Goal: Find specific page/section: Find specific page/section

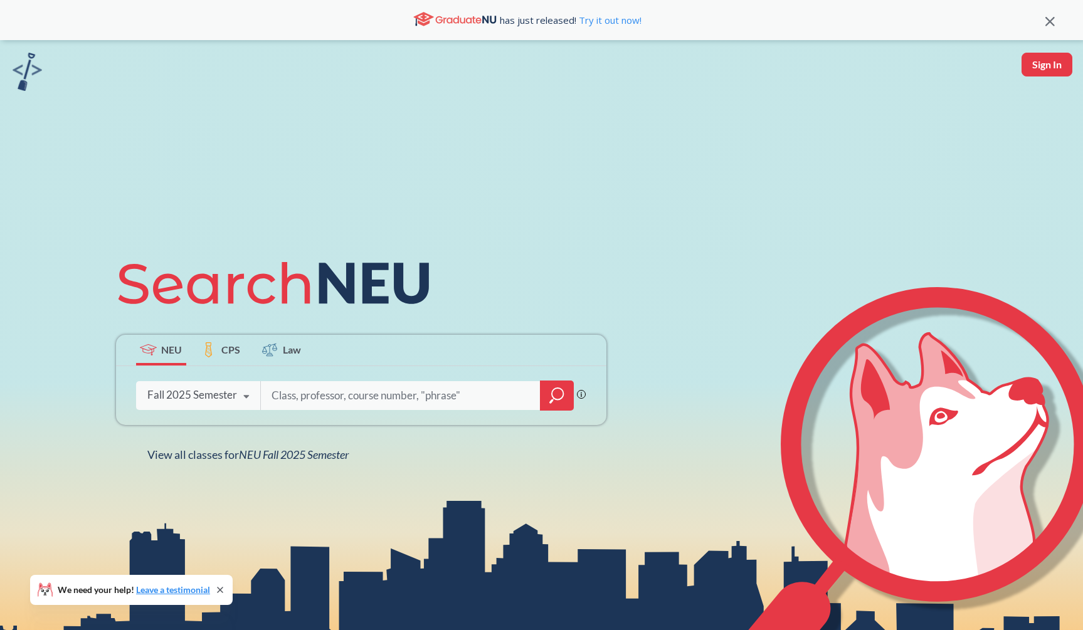
click at [558, 389] on icon "magnifying glass" at bounding box center [556, 396] width 15 height 18
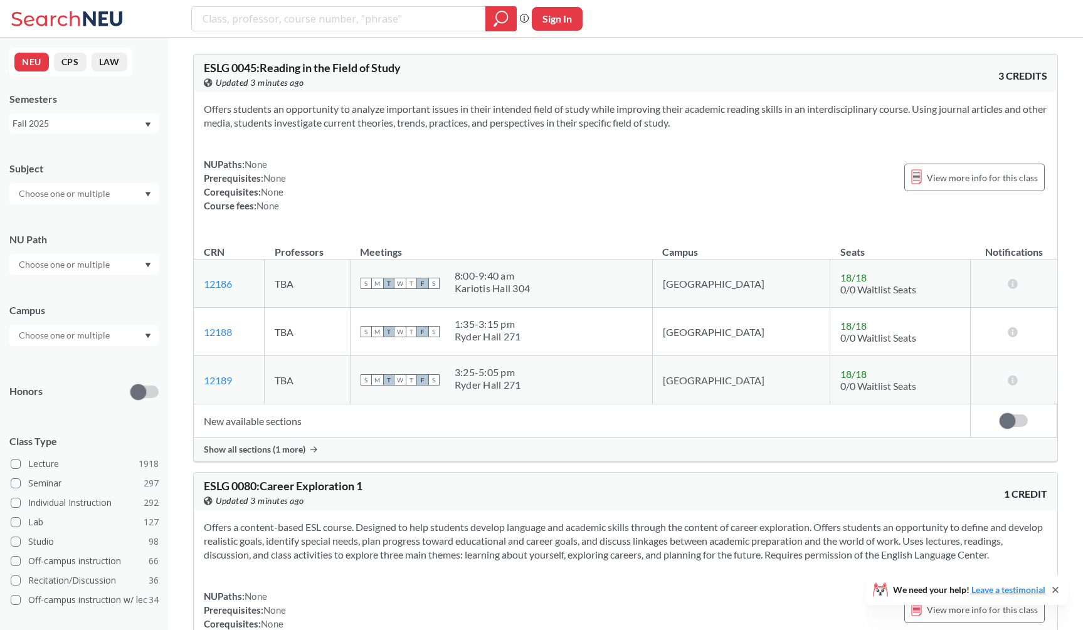
click at [92, 189] on input "text" at bounding box center [65, 193] width 105 height 15
click at [91, 227] on p "Computer Science" at bounding box center [87, 229] width 142 height 13
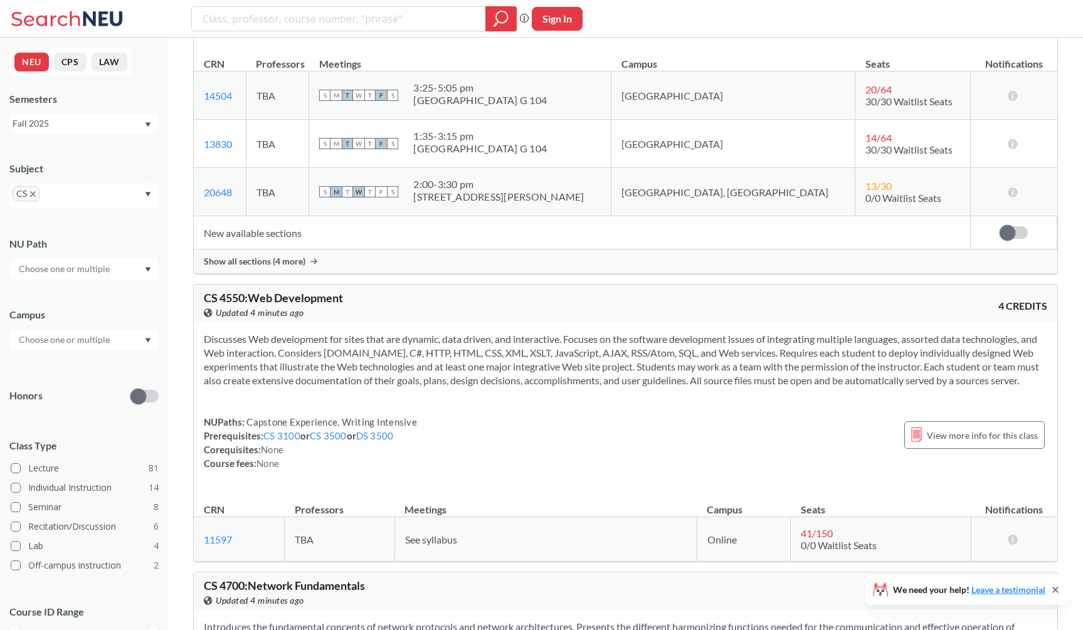
scroll to position [11016, 0]
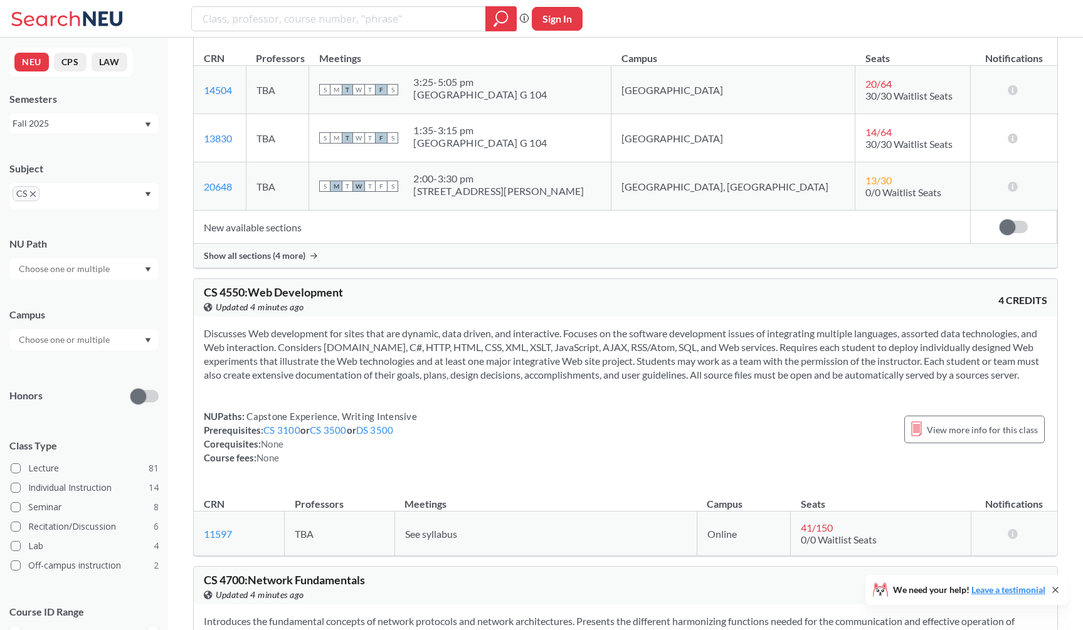
click at [31, 193] on icon "X to remove pill" at bounding box center [33, 194] width 6 height 6
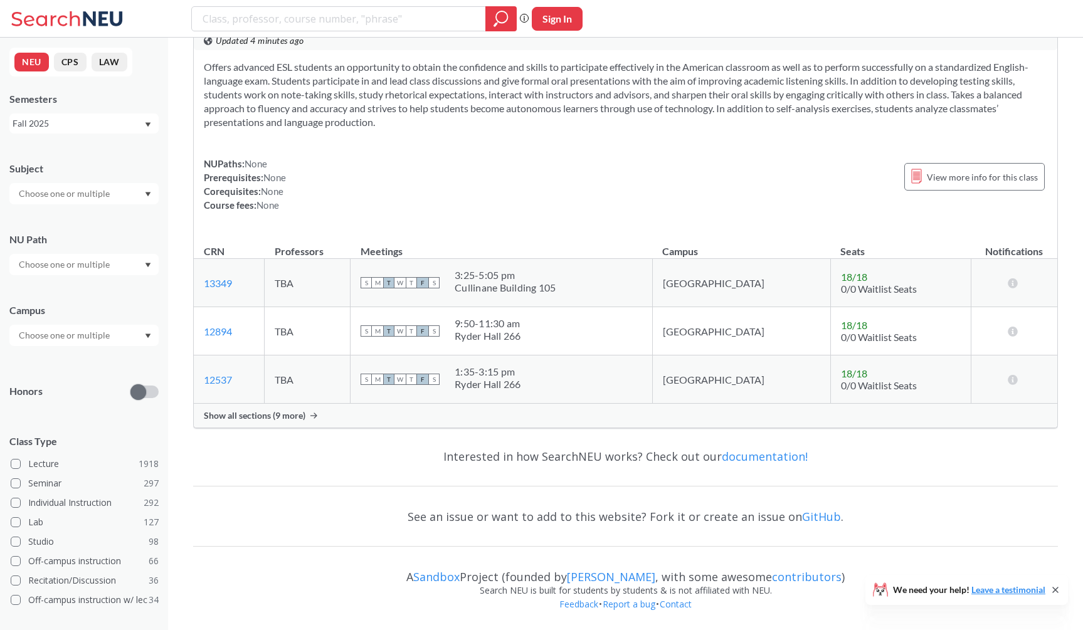
click at [33, 193] on input "text" at bounding box center [65, 193] width 105 height 15
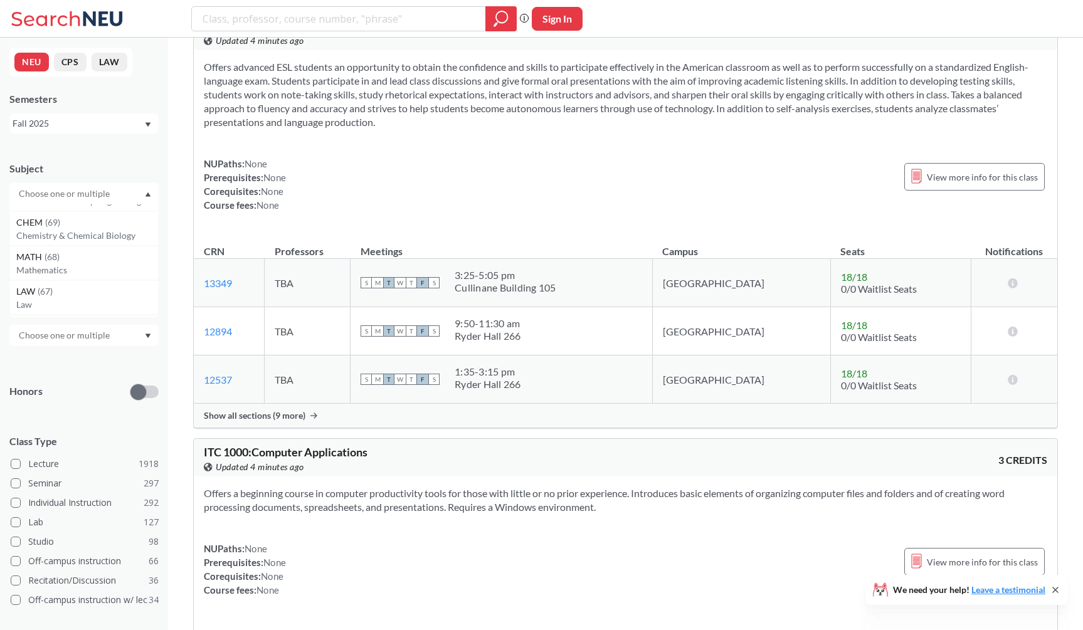
scroll to position [98, 0]
click at [59, 268] on p "Mathematics" at bounding box center [87, 269] width 142 height 13
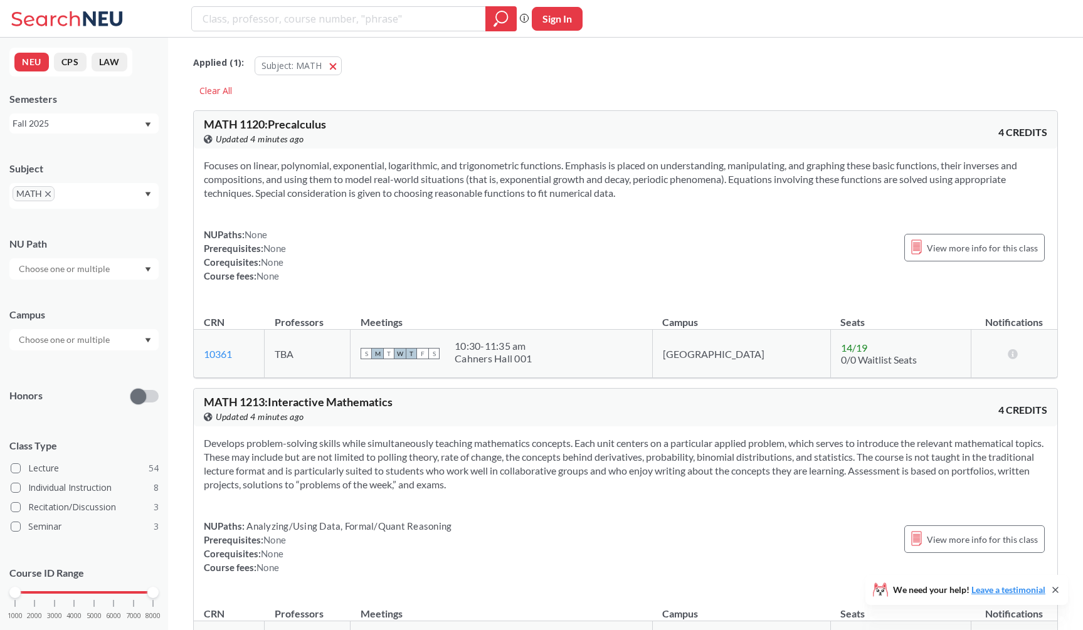
click at [120, 155] on div "Subject MATH" at bounding box center [83, 179] width 149 height 60
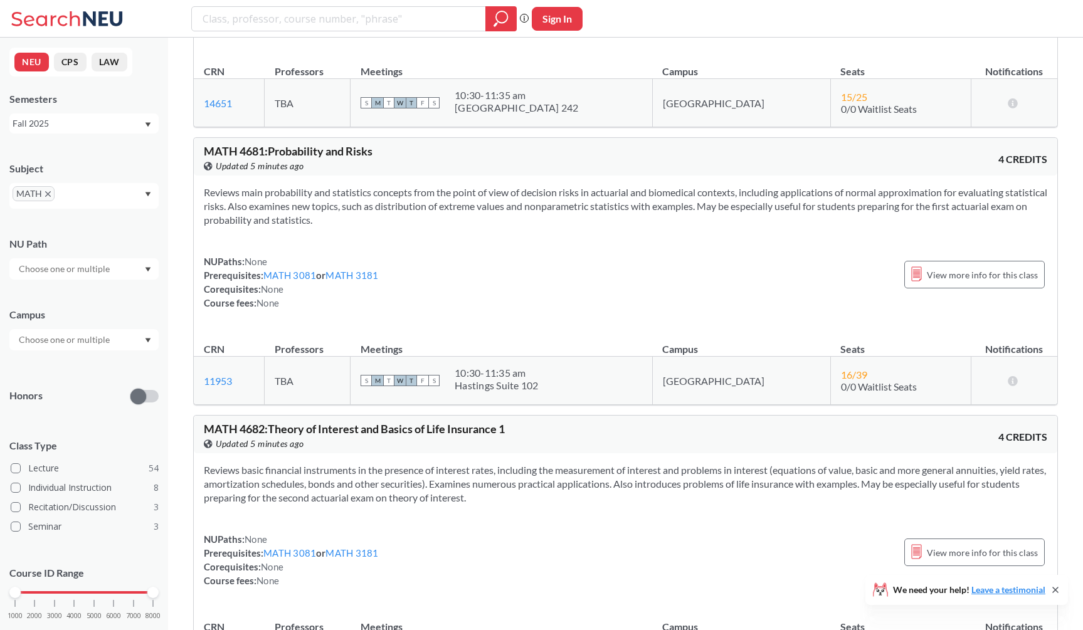
scroll to position [11666, 0]
